Goal: Find specific page/section: Locate item on page

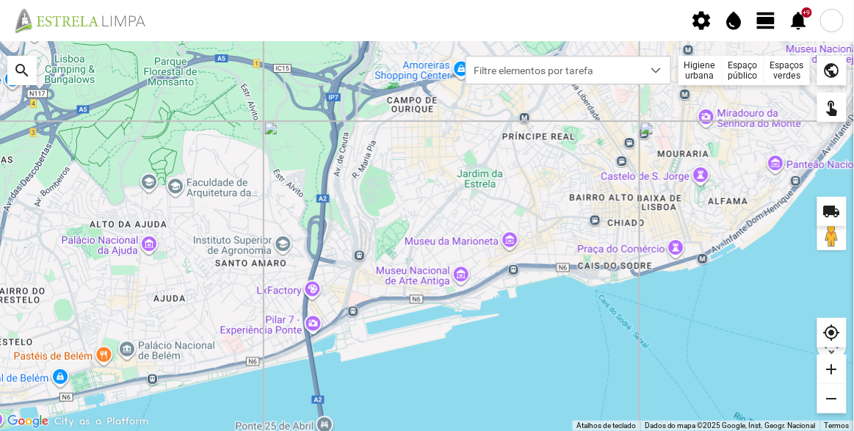
click at [782, 65] on div "Espaços verdes" at bounding box center [787, 70] width 46 height 29
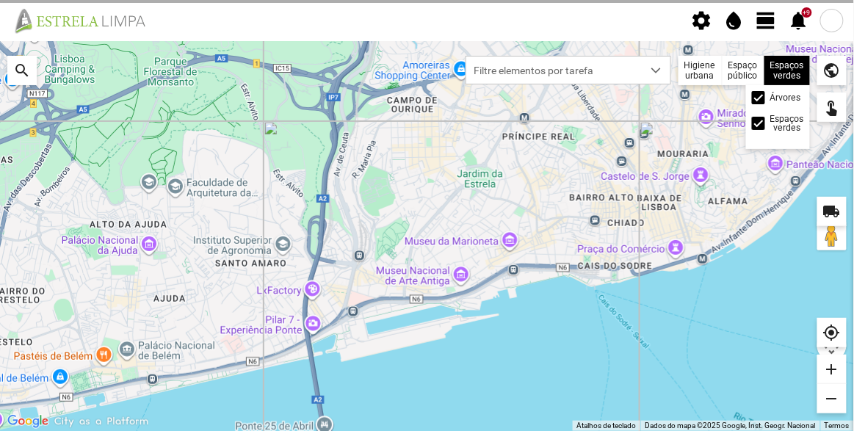
click at [766, 103] on div "Árvores" at bounding box center [778, 97] width 52 height 13
click at [760, 98] on div at bounding box center [758, 97] width 13 height 13
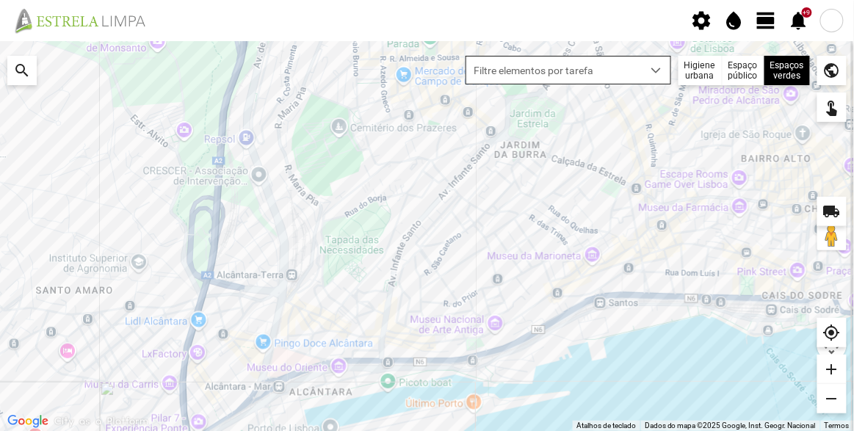
click at [620, 59] on span "Filtre elementos por tarefa" at bounding box center [554, 70] width 176 height 27
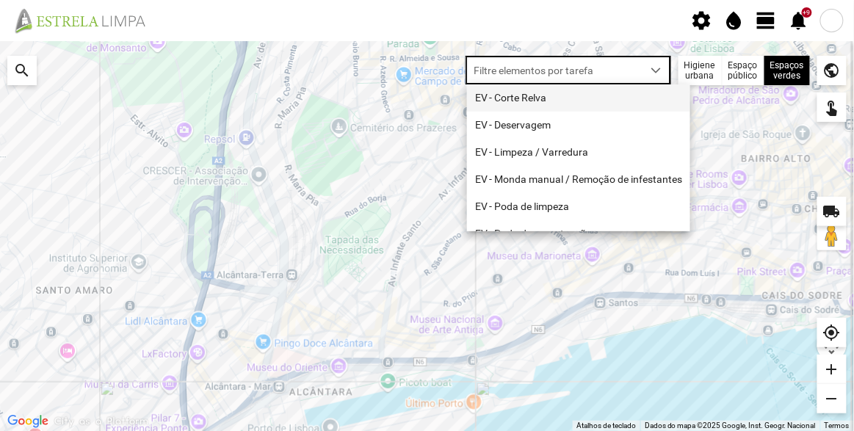
scroll to position [7, 62]
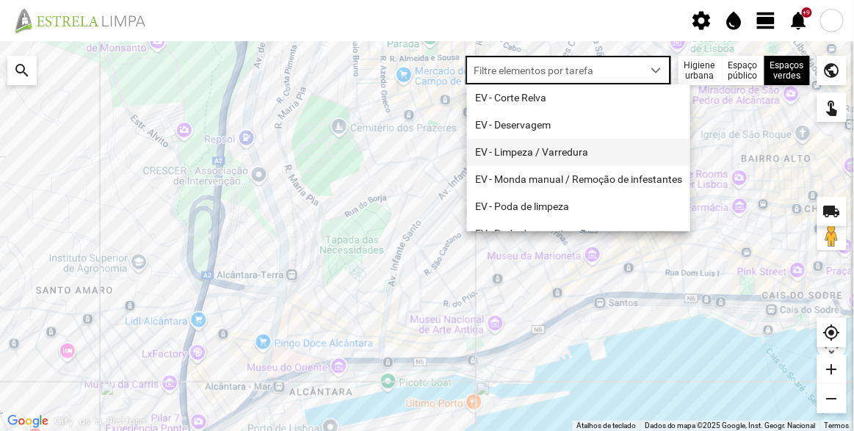
click at [557, 159] on li "EV - Limpeza / Varredura" at bounding box center [578, 152] width 223 height 27
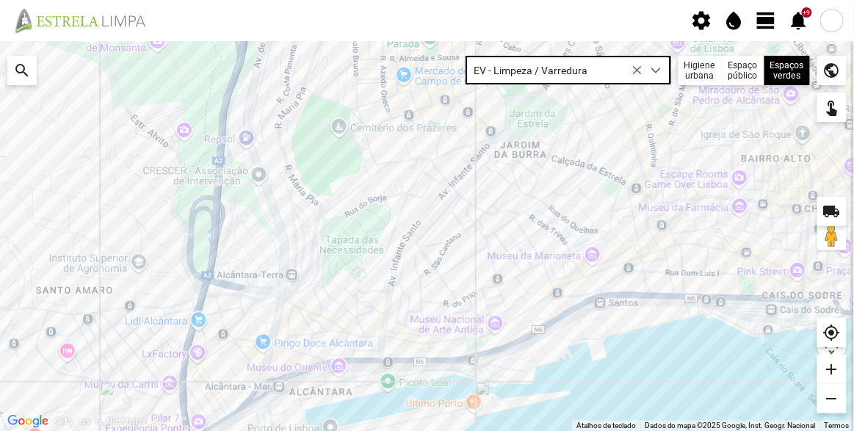
click at [615, 291] on div at bounding box center [427, 236] width 854 height 390
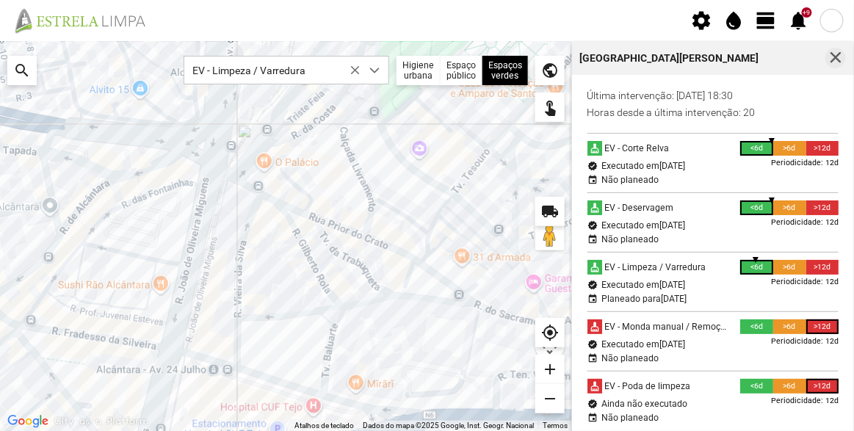
click at [840, 54] on span "button" at bounding box center [835, 57] width 13 height 13
